Goal: Task Accomplishment & Management: Complete application form

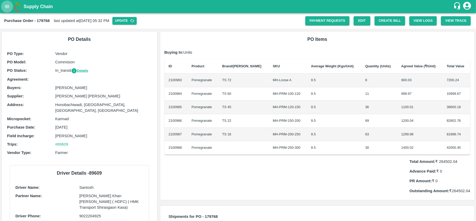
click at [7, 5] on icon "open drawer" at bounding box center [7, 7] width 6 height 6
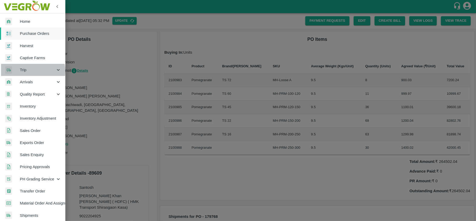
click at [27, 71] on span "Trip" at bounding box center [38, 70] width 36 height 6
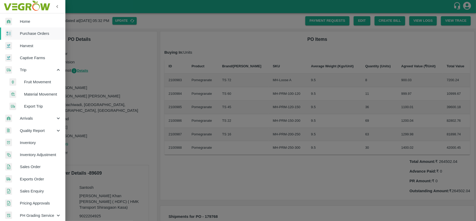
click at [36, 82] on span "Fruit Movement" at bounding box center [42, 82] width 37 height 6
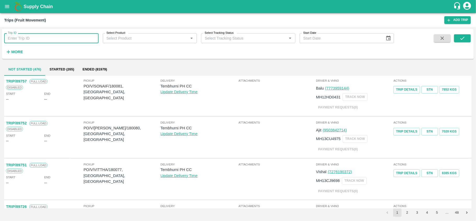
click at [36, 37] on input "Trip ID" at bounding box center [51, 38] width 94 height 10
paste input "89036"
type input "89036"
click at [464, 38] on icon "submit" at bounding box center [462, 38] width 4 height 3
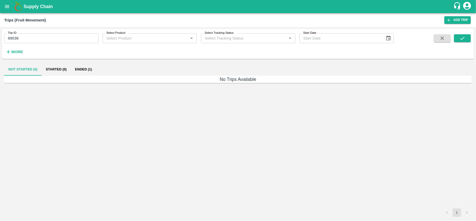
click at [80, 72] on button "Ended (1)" at bounding box center [83, 69] width 25 height 13
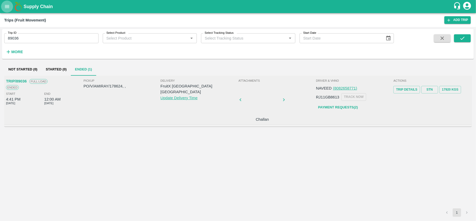
click at [8, 10] on button "open drawer" at bounding box center [7, 7] width 12 height 12
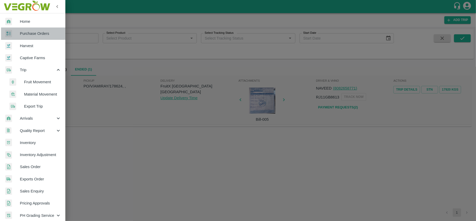
click at [35, 36] on span "Purchase Orders" at bounding box center [40, 34] width 41 height 6
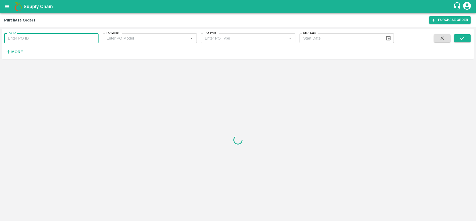
click at [38, 34] on input "PO ID" at bounding box center [51, 38] width 94 height 10
paste input "178822"
type input "178822"
click at [460, 38] on icon "submit" at bounding box center [463, 38] width 6 height 6
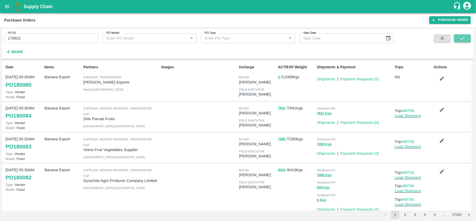
click at [462, 40] on icon "submit" at bounding box center [463, 38] width 6 height 6
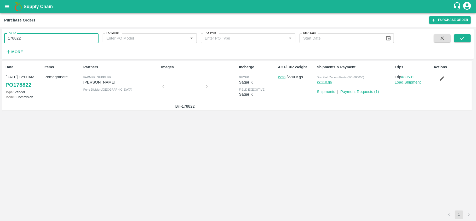
click at [37, 40] on input "178822" at bounding box center [51, 38] width 94 height 10
paste input "text"
type input "177478"
click at [462, 38] on icon "submit" at bounding box center [463, 38] width 6 height 6
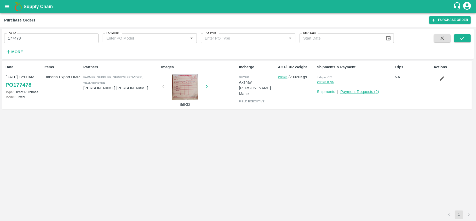
click at [355, 92] on link "Payment Requests ( 2 )" at bounding box center [359, 91] width 39 height 4
click at [322, 77] on span "Indapur CC" at bounding box center [324, 77] width 15 height 3
copy p "Indapur CC 20020 Kgs"
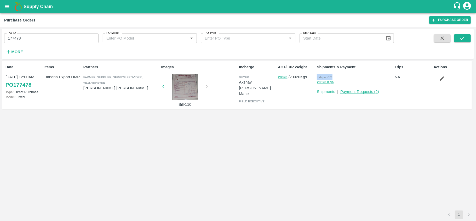
click at [364, 92] on link "Payment Requests ( 2 )" at bounding box center [359, 91] width 39 height 4
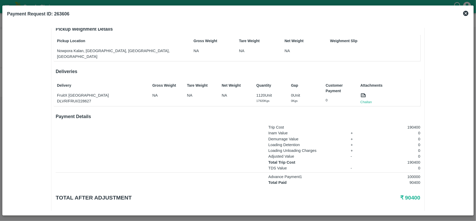
scroll to position [44, 0]
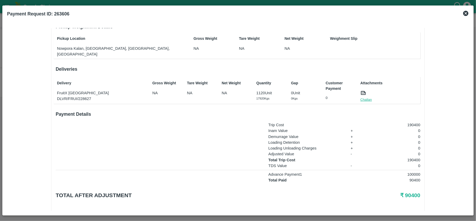
click at [363, 97] on link "Challan" at bounding box center [367, 99] width 12 height 5
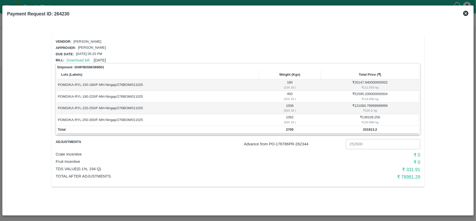
click at [302, 145] on p "Advance from PO- 178786 PR- 262344" at bounding box center [294, 144] width 100 height 6
copy p "262344"
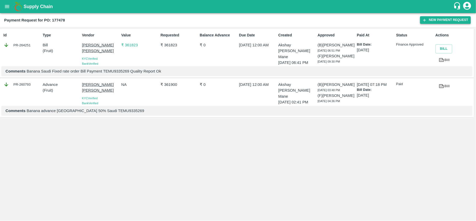
click at [437, 20] on button "New Payment Request" at bounding box center [445, 20] width 51 height 8
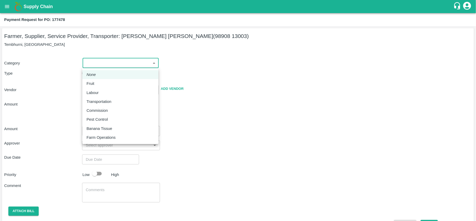
click at [134, 64] on body "Supply Chain Payment Request for PO: 177478 Farmer, Supplier, Service Provider,…" at bounding box center [238, 110] width 476 height 221
click at [98, 84] on div "Fruit" at bounding box center [121, 84] width 68 height 6
type input "1"
type input "Vitthal Prabhakar Kolape - 98908 13003(Farmer, Supplier, Service Provider, Tran…"
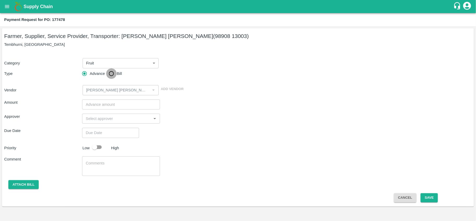
click at [112, 74] on input "Bill" at bounding box center [111, 73] width 10 height 10
radio input "true"
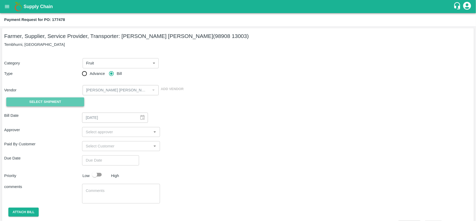
click at [65, 99] on button "Select Shipment" at bounding box center [45, 101] width 78 height 9
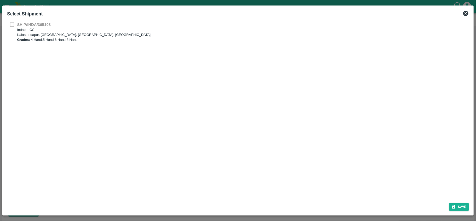
click at [13, 25] on div "SHIP/INDA/365108 Indapur CC Kalas, Indapur, Pune, Maharashtra, India Grades: 4 …" at bounding box center [238, 32] width 462 height 20
click at [467, 13] on icon at bounding box center [466, 13] width 6 height 6
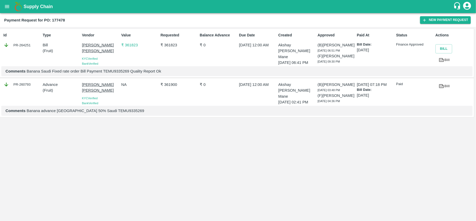
click at [130, 45] on p "₹ 361823" at bounding box center [139, 45] width 37 height 6
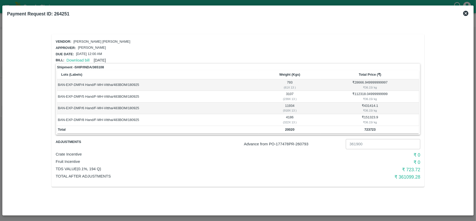
click at [367, 128] on b "723723" at bounding box center [369, 129] width 11 height 4
click at [302, 142] on p "Advance from PO- 177478 PR- 260793" at bounding box center [294, 144] width 100 height 6
copy p "260793"
